Goal: Transaction & Acquisition: Purchase product/service

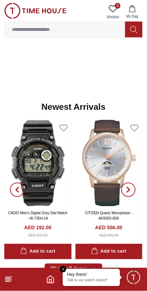
scroll to position [309, 0]
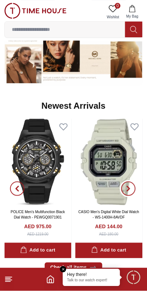
click at [128, 186] on icon "button" at bounding box center [129, 188] width 2 height 5
click at [127, 186] on icon "button" at bounding box center [129, 189] width 6 height 6
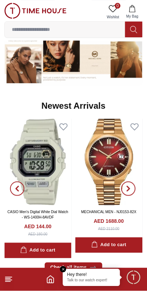
click at [126, 186] on button "button" at bounding box center [129, 188] width 26 height 139
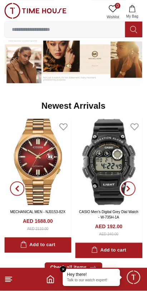
click at [128, 183] on span "button" at bounding box center [129, 188] width 14 height 14
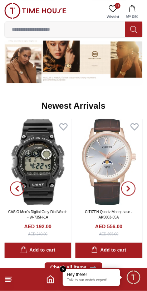
click at [130, 186] on icon "button" at bounding box center [129, 189] width 6 height 6
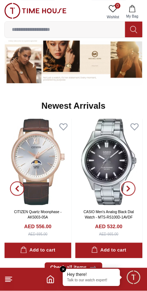
click at [130, 186] on icon "button" at bounding box center [129, 189] width 6 height 6
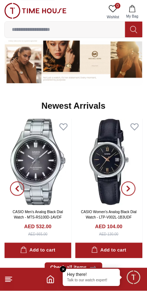
click at [128, 186] on icon "button" at bounding box center [129, 188] width 2 height 5
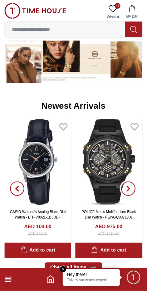
click at [127, 186] on span "button" at bounding box center [129, 188] width 14 height 14
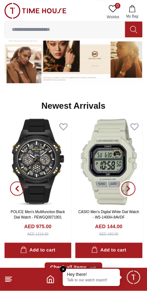
click at [128, 185] on span "button" at bounding box center [129, 188] width 14 height 14
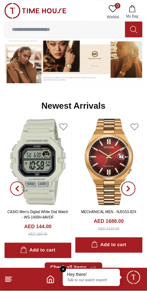
click at [128, 182] on span "button" at bounding box center [129, 188] width 14 height 14
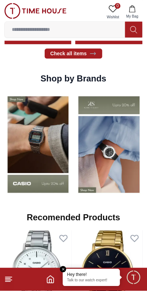
scroll to position [523, 0]
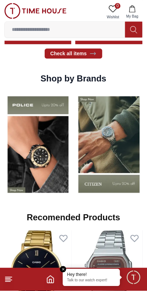
click at [24, 130] on img at bounding box center [38, 144] width 68 height 106
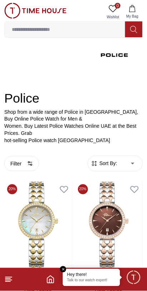
scroll to position [46, 0]
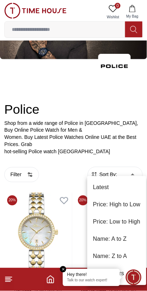
click at [125, 222] on li "Price: Low to High" at bounding box center [116, 221] width 59 height 17
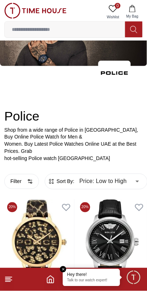
scroll to position [46, 0]
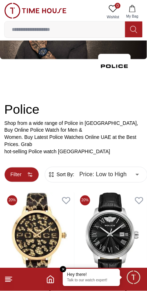
click at [25, 170] on button "Filter" at bounding box center [21, 174] width 35 height 15
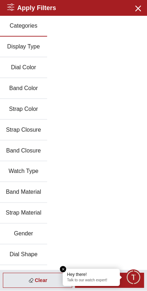
click at [27, 224] on button "Gender" at bounding box center [23, 234] width 47 height 21
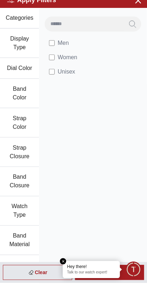
scroll to position [38, 0]
click at [123, 246] on div "Men Women Unisex" at bounding box center [93, 190] width 108 height 348
click at [104, 283] on p "Talk to our watch expert!" at bounding box center [91, 280] width 49 height 5
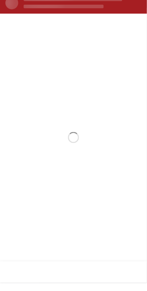
scroll to position [0, 0]
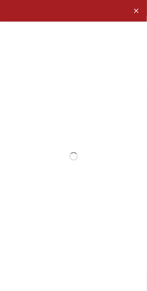
type input "******"
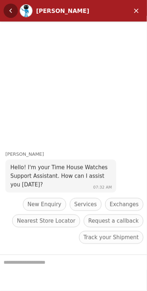
click at [7, 9] on em "Back" at bounding box center [11, 11] width 14 height 14
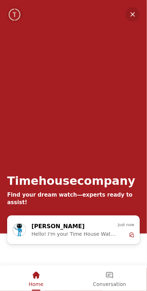
scroll to position [523, 0]
click at [132, 14] on em "Minimize" at bounding box center [133, 14] width 14 height 14
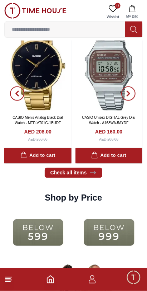
scroll to position [731, 0]
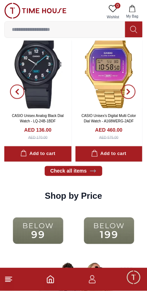
click at [114, 218] on img at bounding box center [110, 230] width 68 height 43
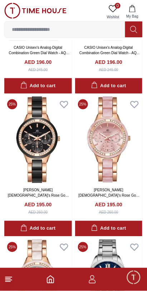
scroll to position [392, 0]
click at [29, 128] on img at bounding box center [38, 139] width 68 height 87
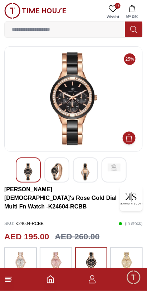
click at [22, 104] on img at bounding box center [73, 98] width 127 height 93
click at [58, 109] on img at bounding box center [73, 98] width 127 height 93
click at [29, 102] on img at bounding box center [73, 98] width 127 height 93
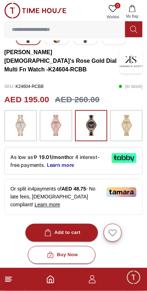
scroll to position [138, 0]
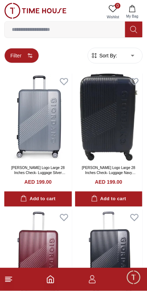
click at [16, 54] on button "Filter" at bounding box center [21, 55] width 35 height 15
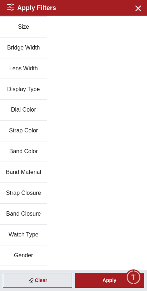
scroll to position [61, 0]
click at [23, 246] on button "Gender" at bounding box center [23, 256] width 47 height 21
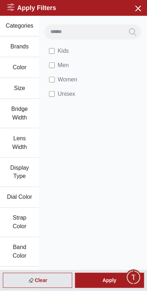
scroll to position [2, 0]
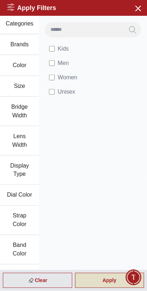
click at [115, 280] on div "Apply" at bounding box center [110, 280] width 70 height 15
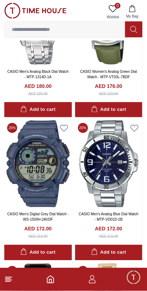
scroll to position [1098, 0]
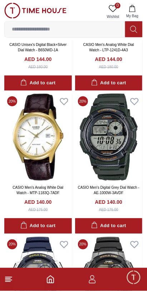
scroll to position [3264, 0]
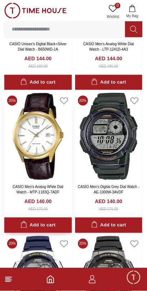
click at [51, 221] on div "Add to cart" at bounding box center [37, 225] width 35 height 8
click at [54, 221] on div "Add to cart" at bounding box center [37, 225] width 35 height 8
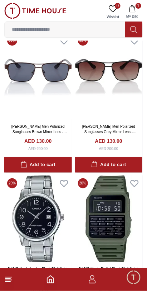
scroll to position [4089, 0]
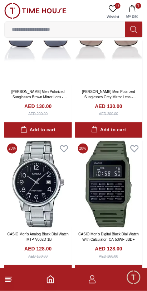
scroll to position [4089, 0]
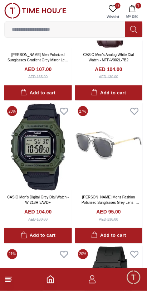
scroll to position [6579, 0]
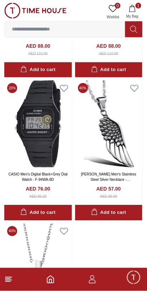
scroll to position [7032, 0]
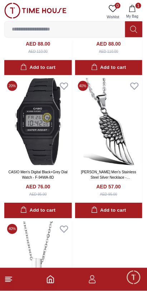
scroll to position [6971, 0]
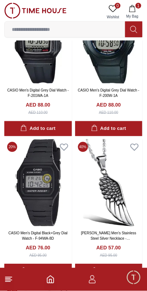
scroll to position [6909, 0]
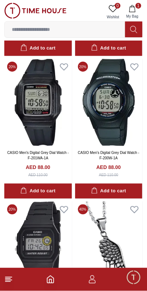
scroll to position [4089, 0]
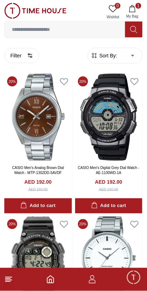
click at [37, 9] on img at bounding box center [35, 11] width 62 height 16
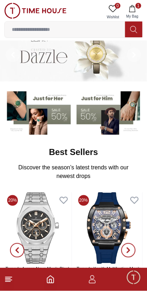
scroll to position [13, 0]
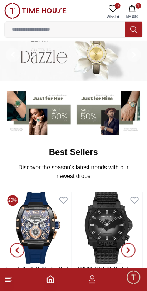
click at [97, 115] on img at bounding box center [110, 112] width 67 height 46
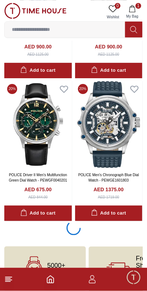
scroll to position [1276, 0]
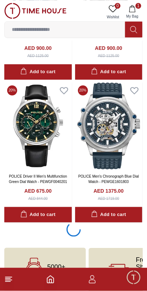
scroll to position [1277, 0]
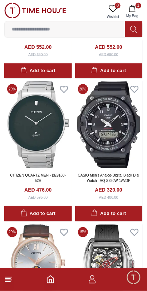
scroll to position [3273, 0]
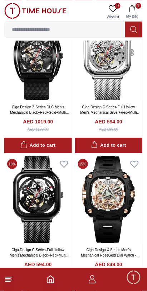
scroll to position [4052, 0]
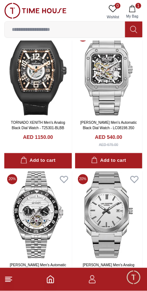
scroll to position [5869, 0]
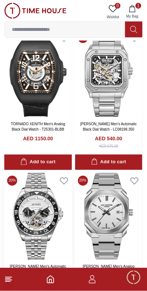
click at [20, 173] on img at bounding box center [38, 216] width 68 height 87
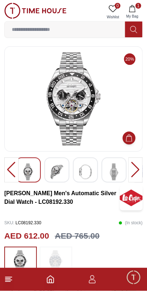
click at [40, 109] on img at bounding box center [73, 98] width 127 height 93
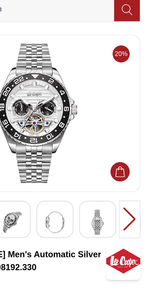
click at [113, 175] on img at bounding box center [114, 171] width 13 height 17
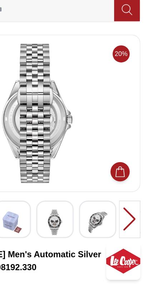
click at [115, 174] on img at bounding box center [114, 171] width 13 height 17
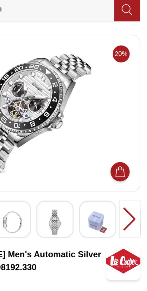
click at [116, 176] on img at bounding box center [114, 171] width 13 height 17
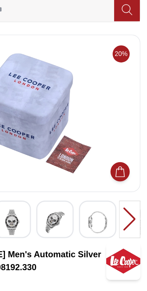
click at [112, 176] on img at bounding box center [114, 171] width 13 height 17
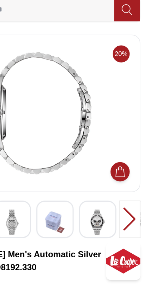
click at [111, 177] on img at bounding box center [114, 171] width 13 height 17
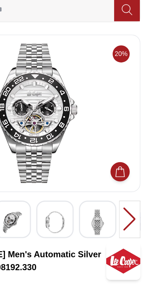
click at [112, 179] on img at bounding box center [114, 171] width 13 height 17
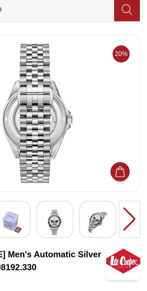
click at [111, 179] on img at bounding box center [114, 171] width 13 height 17
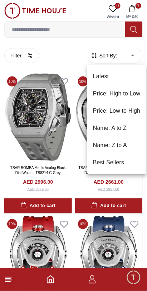
click at [127, 113] on li "Price: Low to High" at bounding box center [116, 110] width 59 height 17
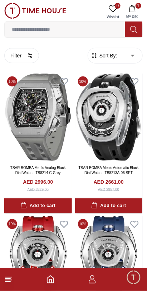
type input "*"
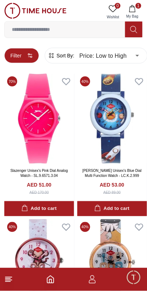
click at [11, 54] on button "Filter" at bounding box center [21, 55] width 35 height 15
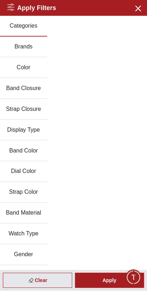
click at [13, 44] on button "Brands" at bounding box center [23, 47] width 47 height 21
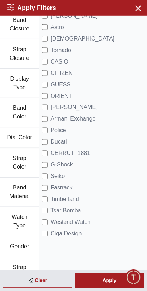
scroll to position [71, 0]
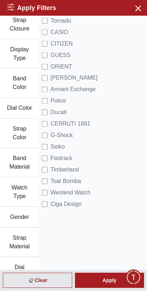
scroll to position [106, 0]
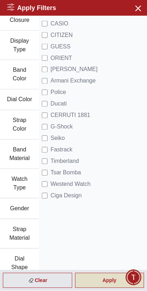
click at [100, 286] on div "Apply" at bounding box center [110, 280] width 70 height 15
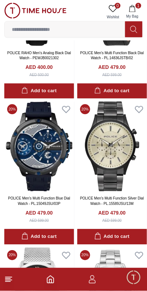
scroll to position [118, 0]
click at [111, 154] on img at bounding box center [112, 146] width 70 height 90
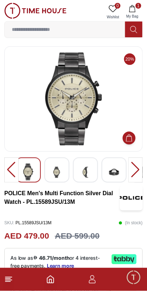
click at [82, 134] on img at bounding box center [73, 98] width 127 height 93
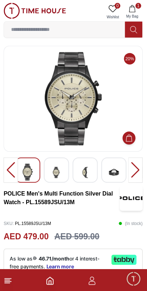
scroll to position [1, 0]
click at [116, 171] on img at bounding box center [114, 172] width 13 height 18
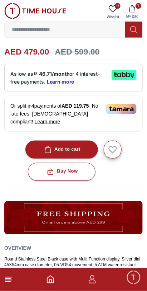
scroll to position [185, 0]
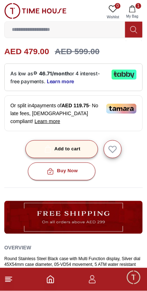
click at [79, 140] on button "Add to cart" at bounding box center [61, 149] width 73 height 18
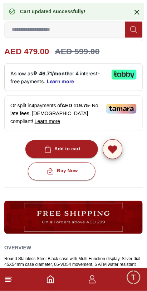
click at [110, 143] on icon "button" at bounding box center [112, 148] width 11 height 11
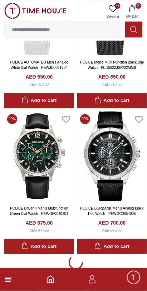
scroll to position [1277, 0]
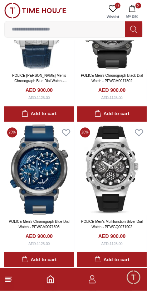
scroll to position [3596, 0]
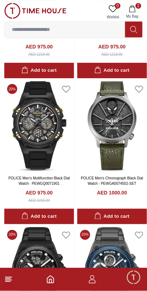
scroll to position [4073, 0]
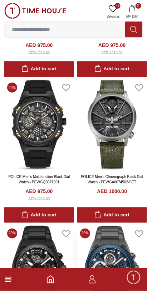
click at [120, 225] on img at bounding box center [112, 270] width 70 height 90
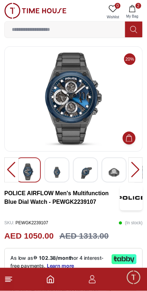
click at [41, 105] on img at bounding box center [73, 98] width 127 height 93
